Goal: Task Accomplishment & Management: Manage account settings

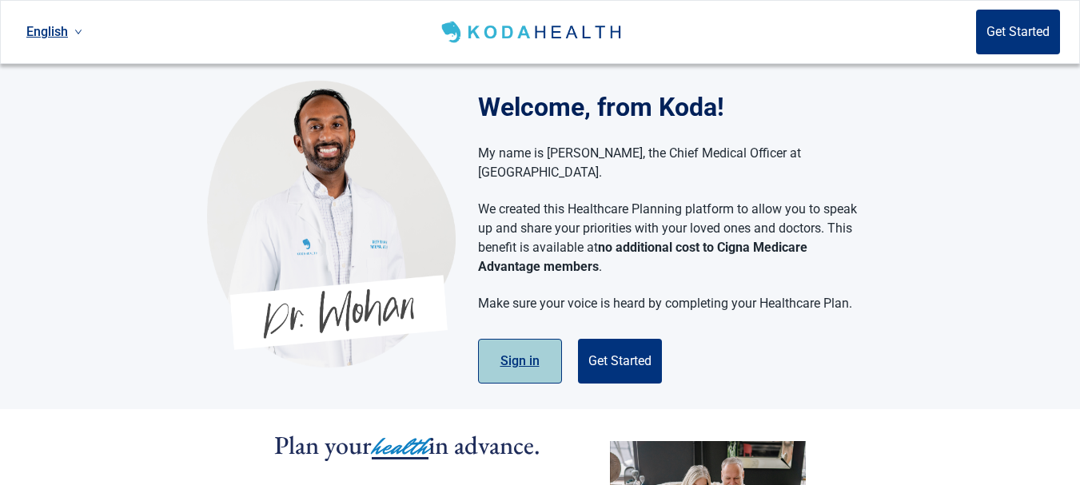
click at [507, 349] on button "Sign in" at bounding box center [520, 361] width 84 height 45
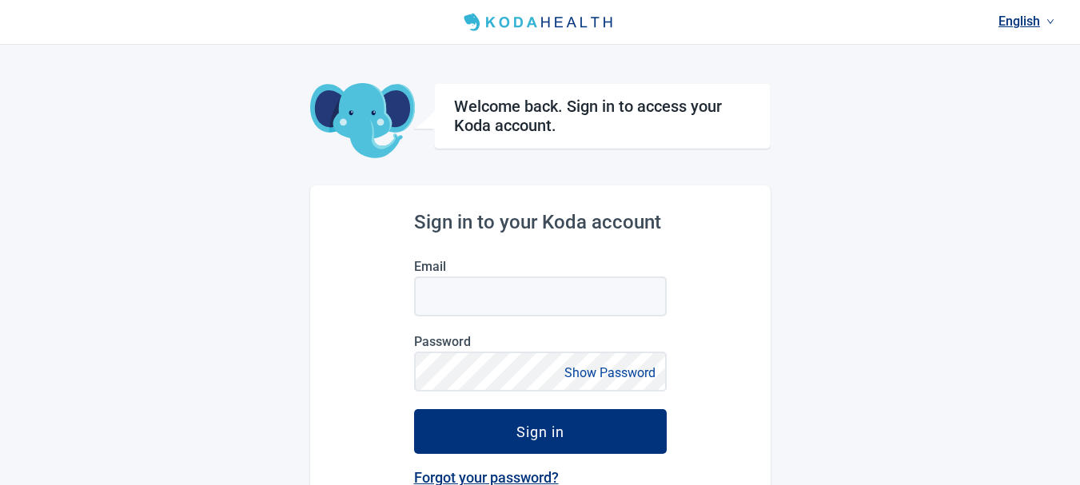
click at [464, 263] on label "Email" at bounding box center [540, 266] width 253 height 15
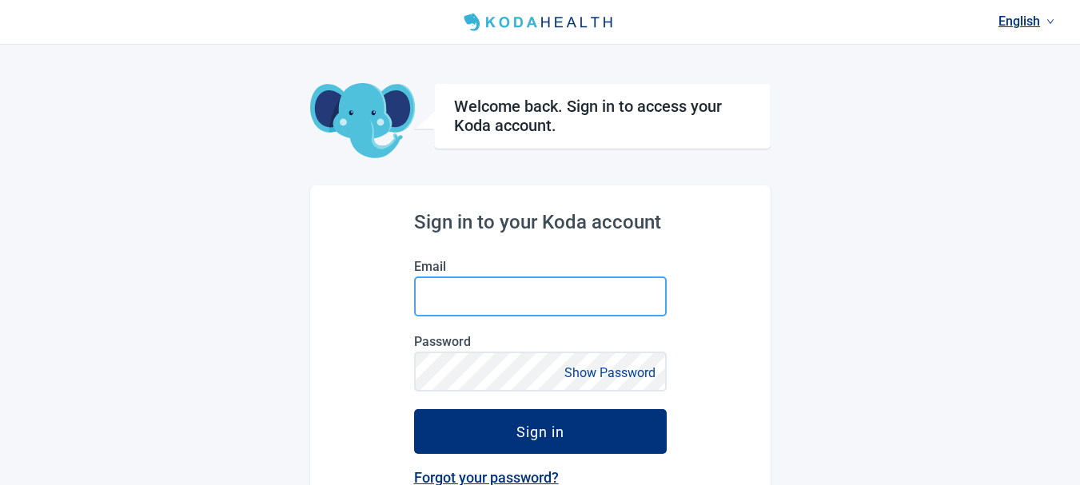
click at [464, 277] on input "Email" at bounding box center [540, 297] width 253 height 40
type input "alevinem1"
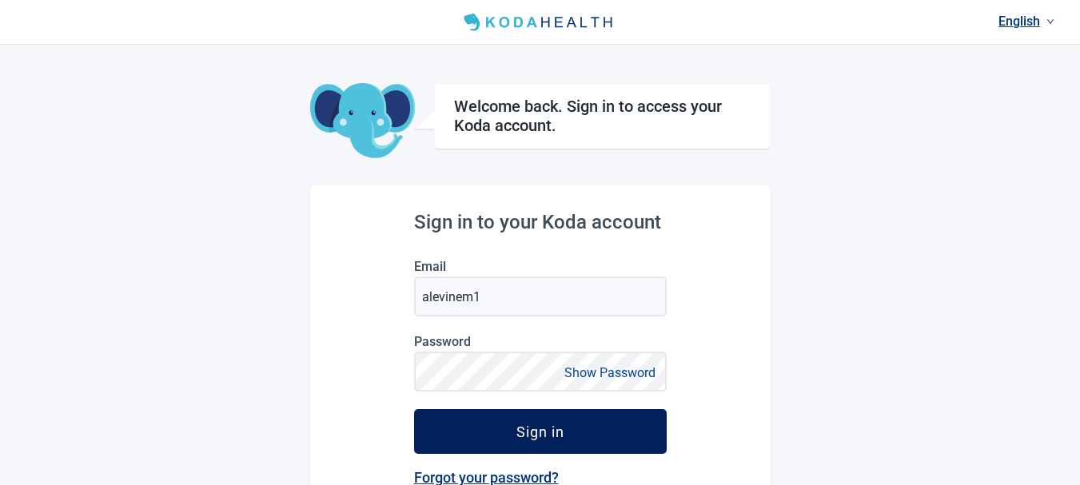
click at [544, 437] on div "Sign in" at bounding box center [541, 432] width 48 height 16
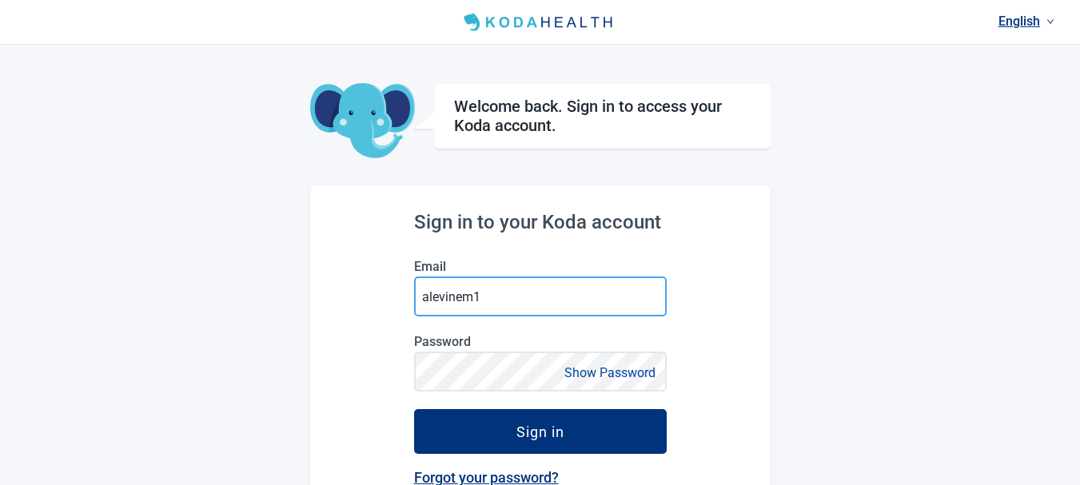
drag, startPoint x: 493, startPoint y: 301, endPoint x: 410, endPoint y: 301, distance: 83.2
click at [410, 301] on div "Sign in to your Koda account Email alevinem1 Password Show Password Sign in For…" at bounding box center [540, 427] width 461 height 483
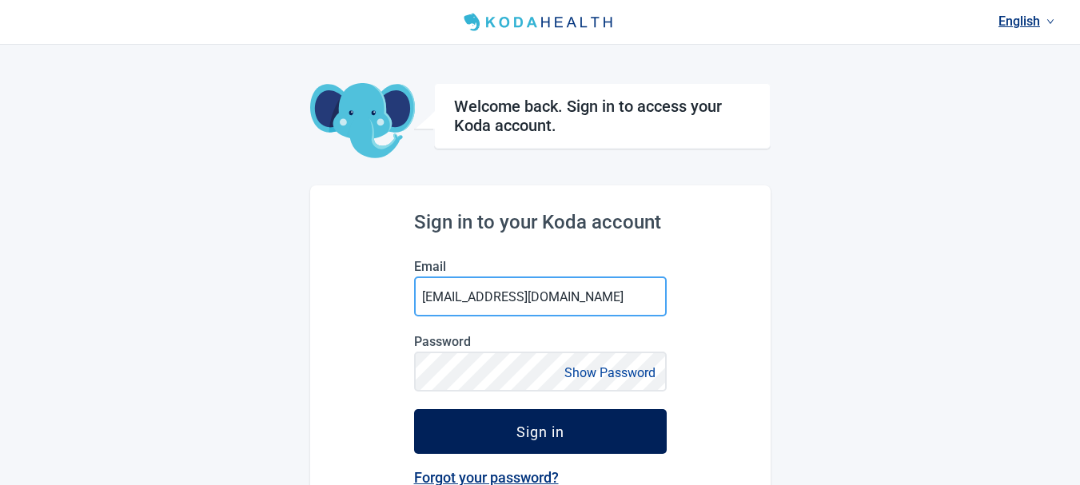
type input "[EMAIL_ADDRESS][DOMAIN_NAME]"
click at [475, 421] on button "Sign in" at bounding box center [540, 431] width 253 height 45
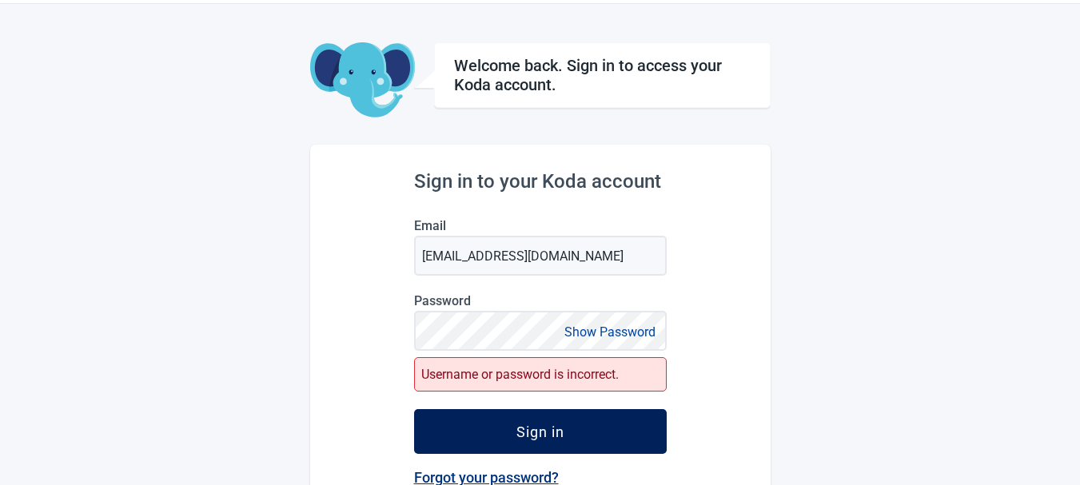
scroll to position [80, 0]
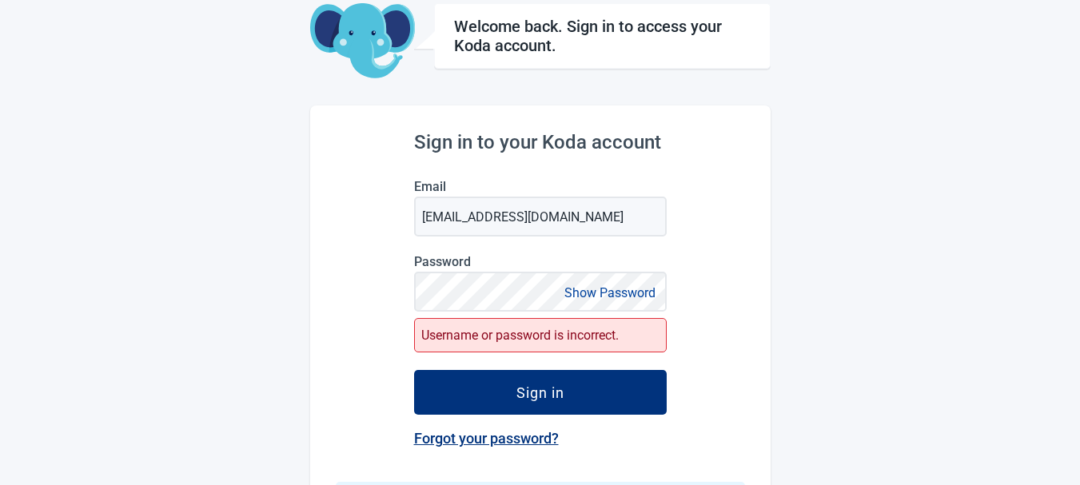
click at [583, 290] on button "Show Password" at bounding box center [610, 293] width 101 height 22
drag, startPoint x: 553, startPoint y: 219, endPoint x: 414, endPoint y: 216, distance: 139.2
click at [414, 216] on input "[EMAIL_ADDRESS][DOMAIN_NAME]" at bounding box center [540, 217] width 253 height 40
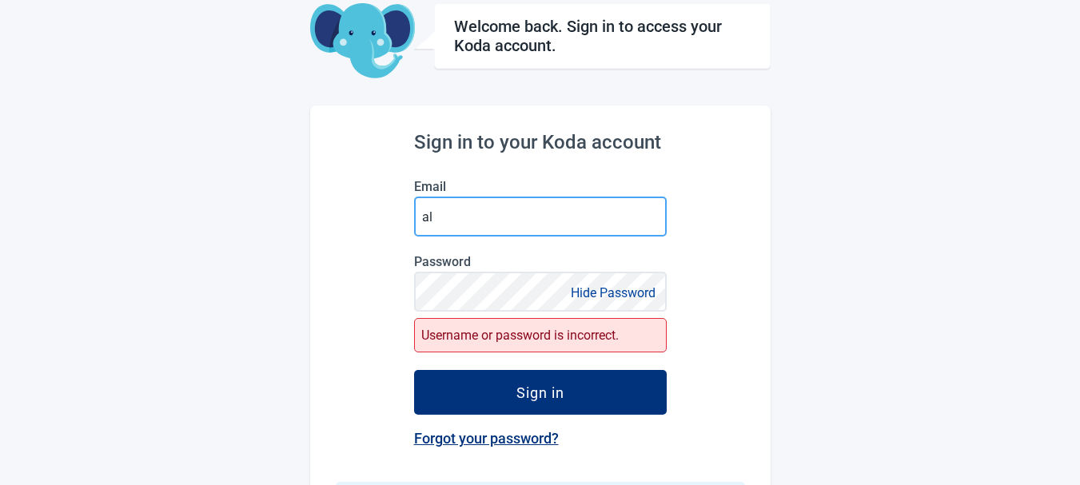
type input "a"
type input "alevinem1"
drag, startPoint x: 499, startPoint y: 220, endPoint x: 397, endPoint y: 217, distance: 101.6
click at [397, 217] on div "Sign in to your Koda account Email alevinem1 Password Hide Password Username or…" at bounding box center [540, 368] width 461 height 524
type input "[EMAIL_ADDRESS][DOMAIN_NAME]"
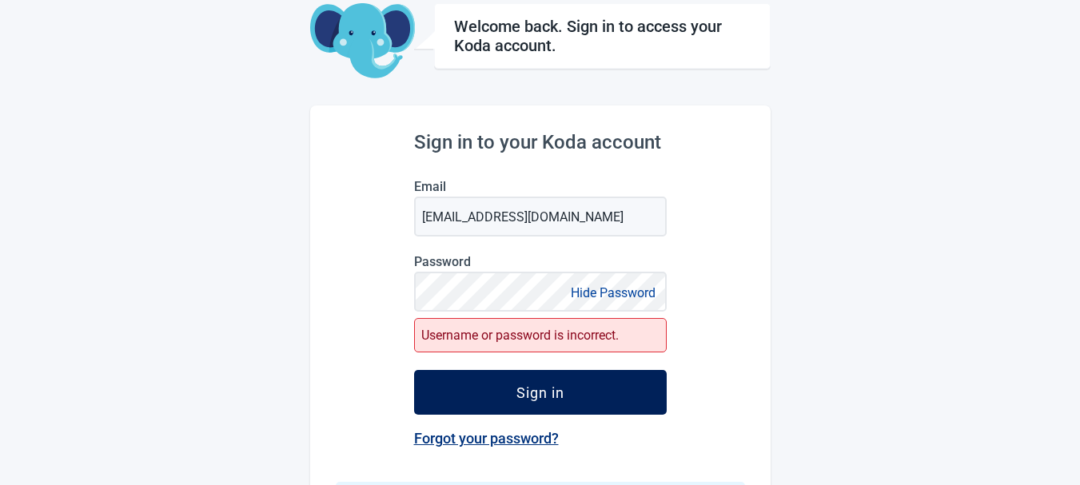
click at [545, 391] on div "Sign in" at bounding box center [541, 393] width 48 height 16
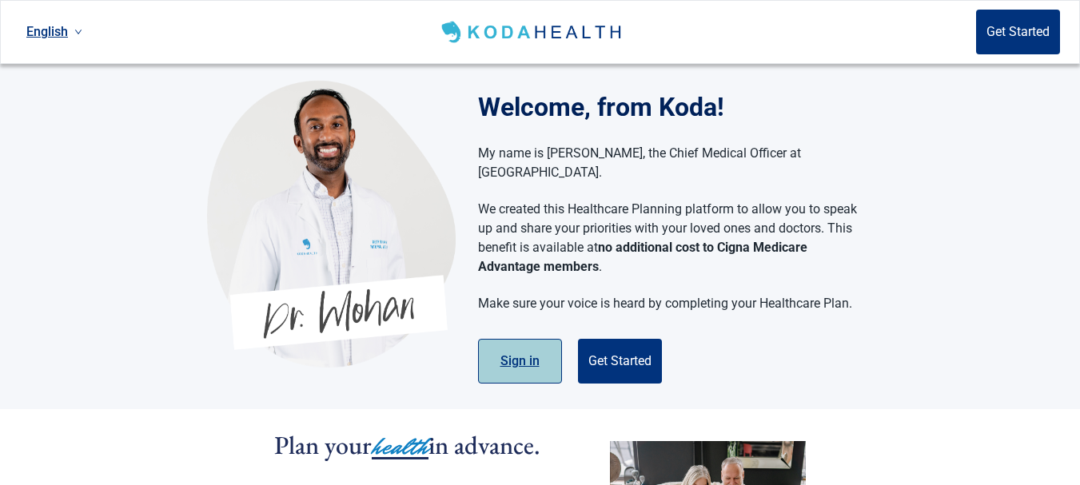
click at [512, 339] on button "Sign in" at bounding box center [520, 361] width 84 height 45
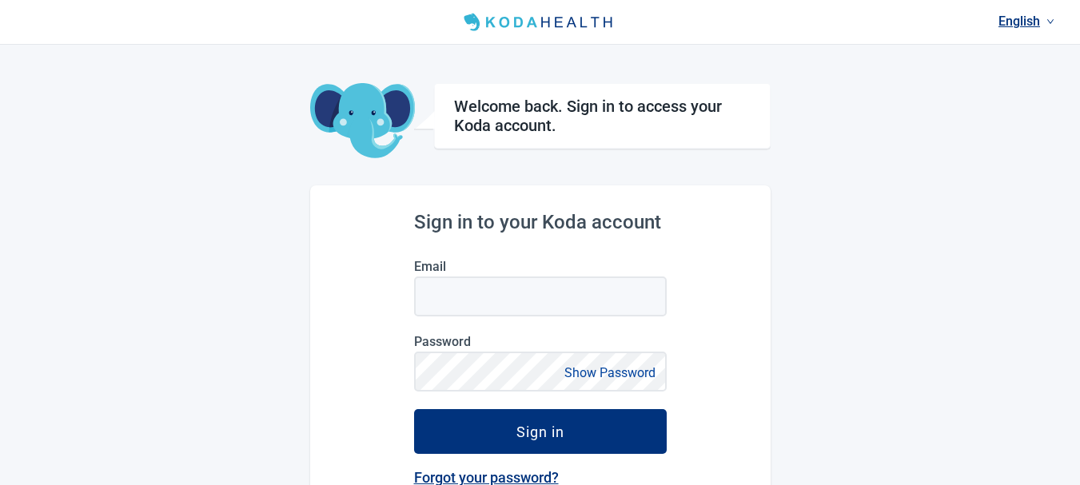
click at [465, 262] on label "Email" at bounding box center [540, 266] width 253 height 15
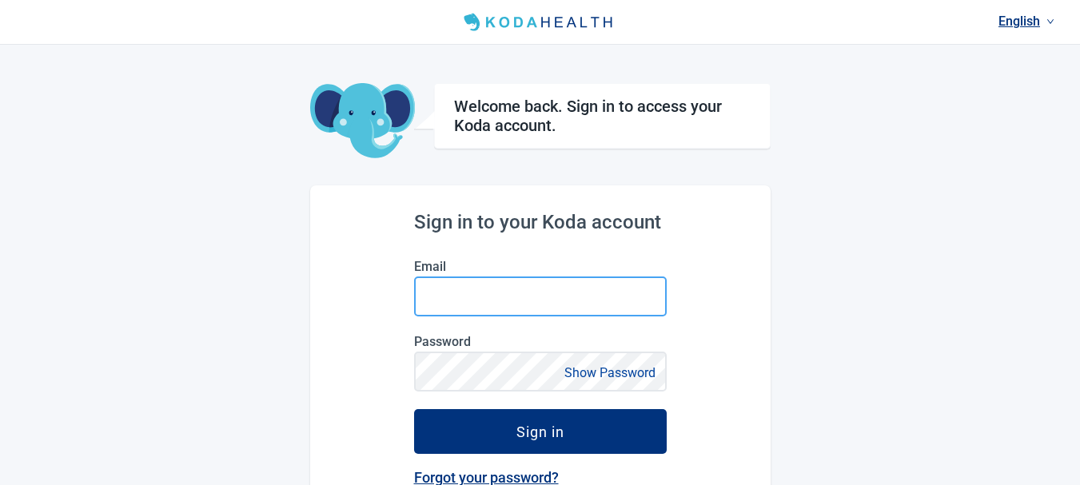
click at [465, 277] on input "Email" at bounding box center [540, 297] width 253 height 40
type input "[EMAIL_ADDRESS][DOMAIN_NAME]"
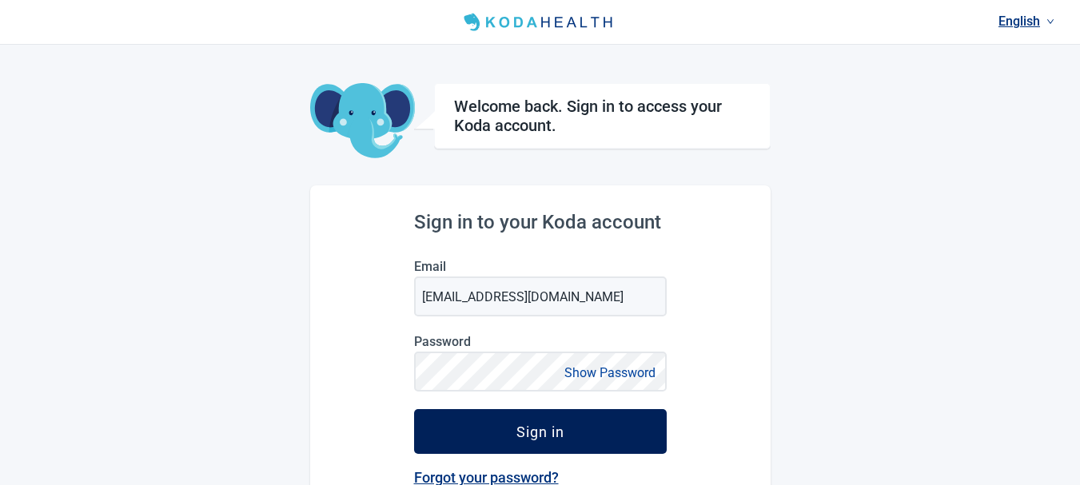
click at [545, 432] on div "Sign in" at bounding box center [541, 432] width 48 height 16
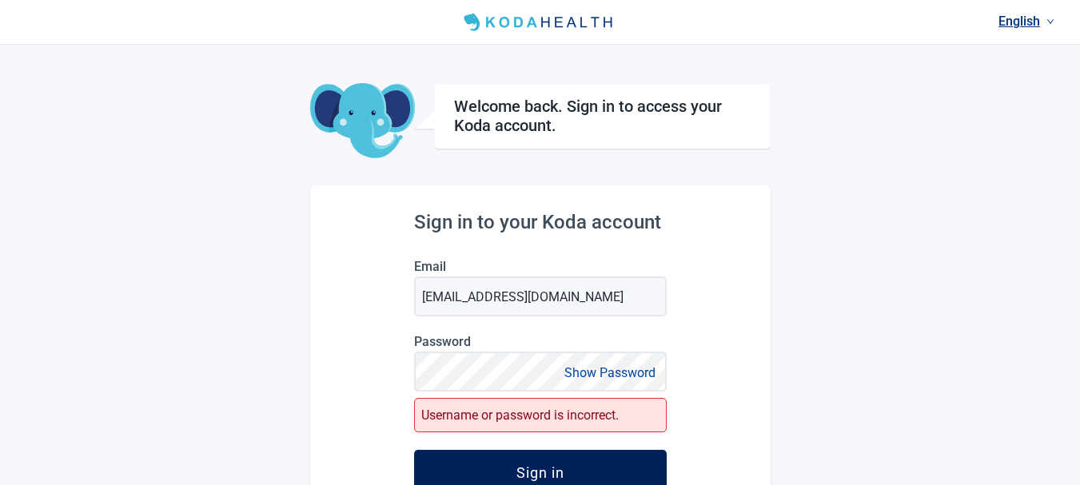
click at [521, 469] on div "Sign in" at bounding box center [541, 473] width 48 height 16
